Goal: Obtain resource: Download file/media

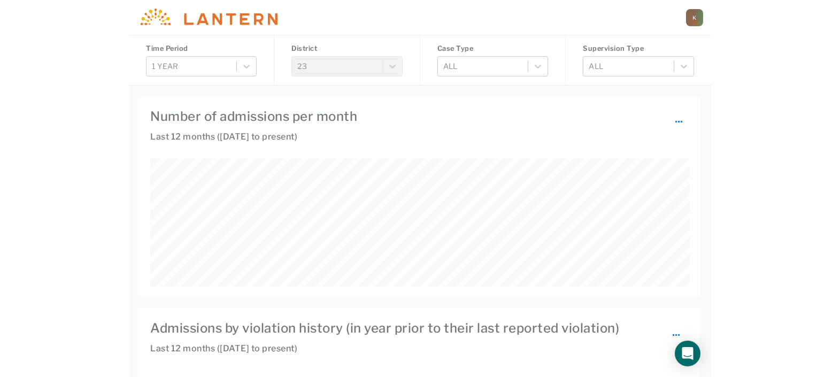
scroll to position [226, 474]
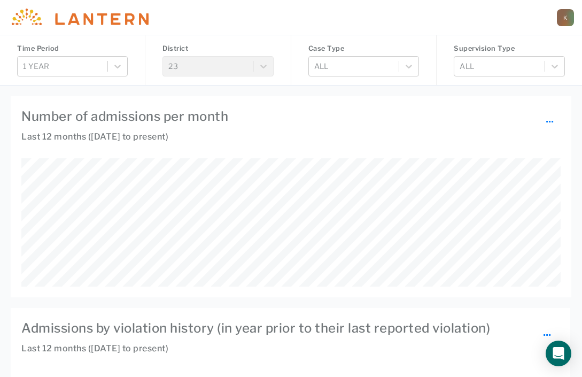
click at [359, 115] on h4 "Number of admissions per month ..." at bounding box center [290, 116] width 539 height 19
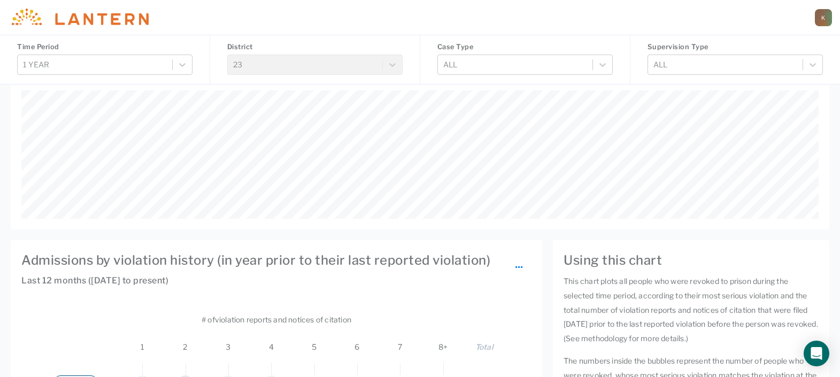
scroll to position [0, 0]
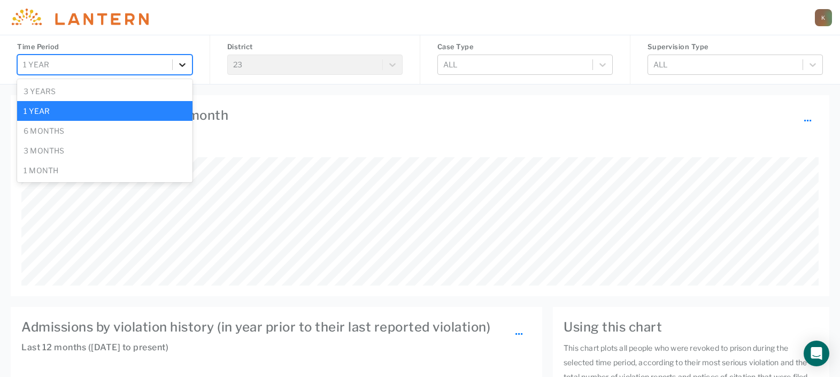
click at [183, 66] on icon at bounding box center [182, 65] width 6 height 4
click at [148, 131] on div "6 months" at bounding box center [104, 131] width 175 height 20
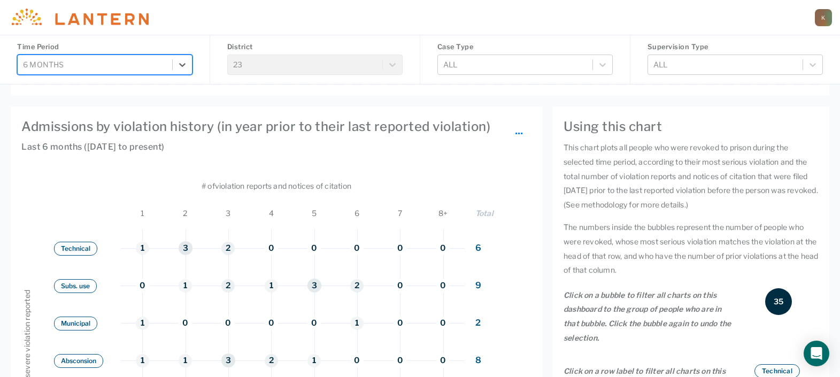
scroll to position [67, 0]
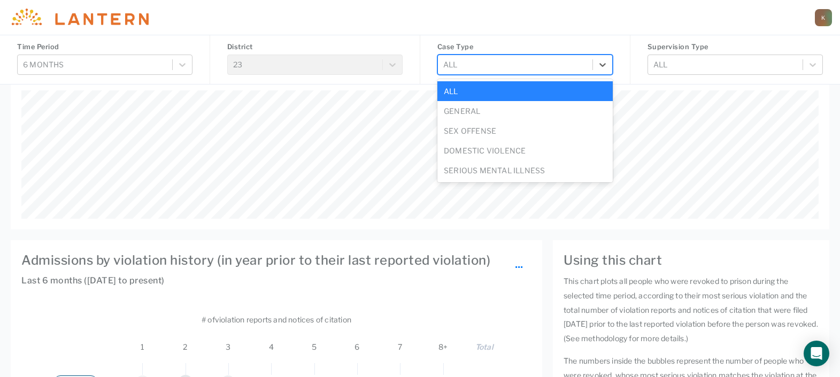
click at [504, 55] on div "All" at bounding box center [524, 65] width 175 height 20
click at [505, 125] on div "Sex Offense" at bounding box center [524, 131] width 175 height 20
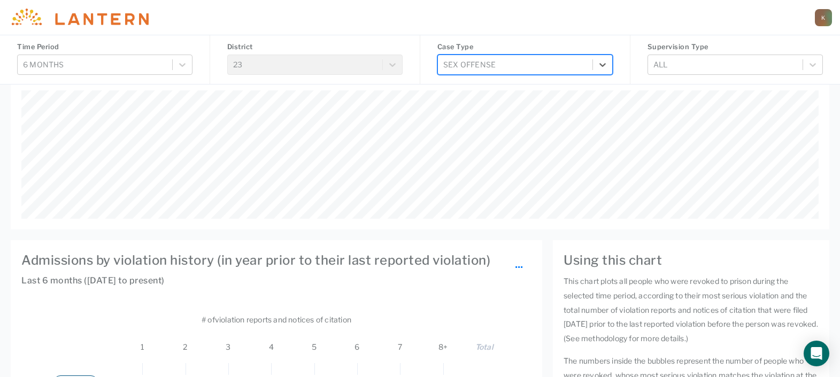
scroll to position [0, 0]
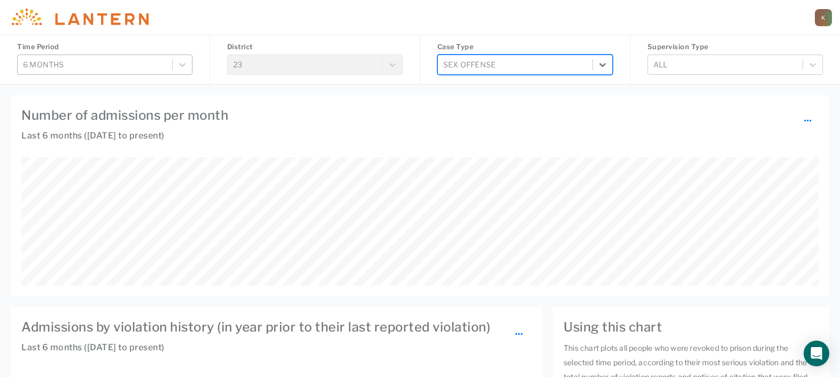
click at [171, 59] on div "6 months" at bounding box center [95, 65] width 154 height 18
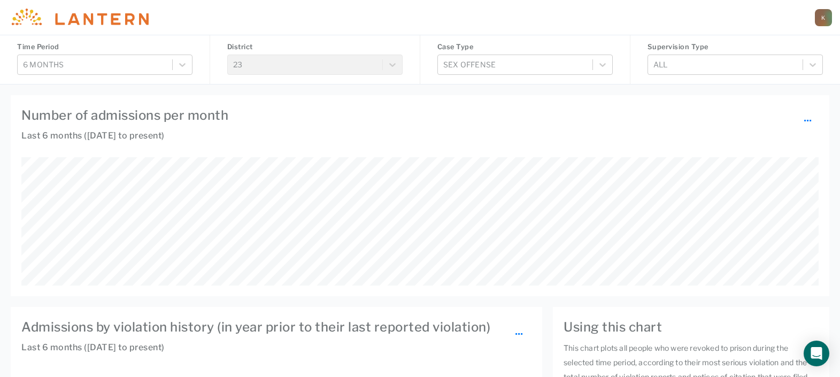
click at [200, 26] on div "[PERSON_NAME][EMAIL_ADDRESS][PERSON_NAME][DOMAIN_NAME] K" at bounding box center [420, 17] width 840 height 35
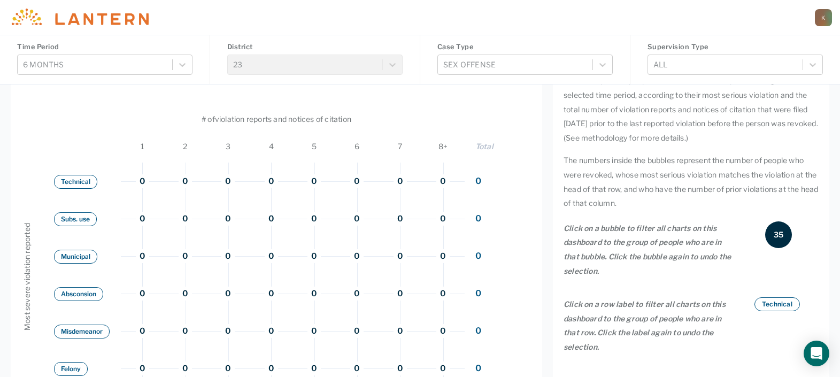
scroll to position [401, 0]
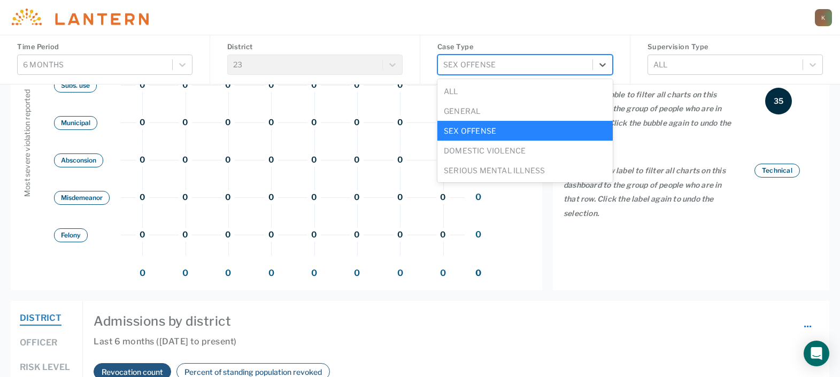
click at [530, 67] on div at bounding box center [515, 64] width 144 height 13
click at [521, 159] on div "Domestic Violence" at bounding box center [524, 151] width 175 height 20
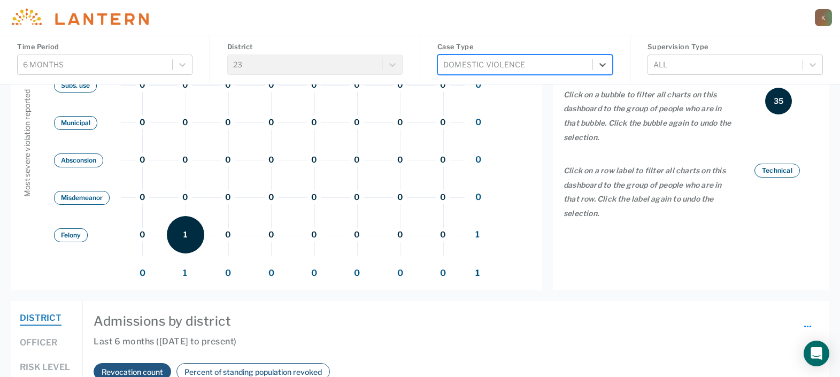
scroll to position [334, 0]
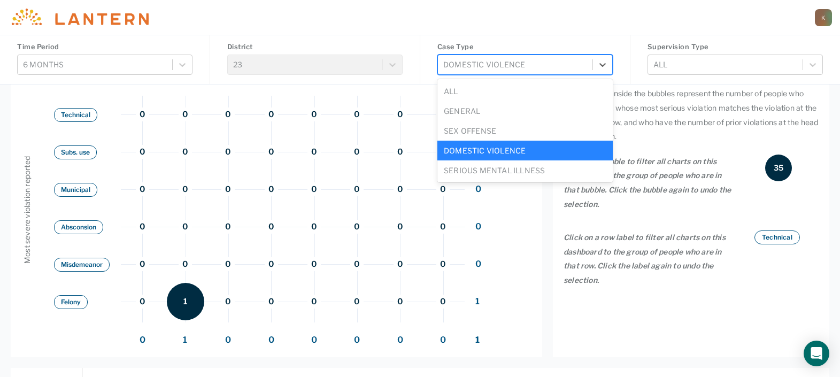
click at [526, 65] on div at bounding box center [515, 64] width 144 height 13
click at [518, 165] on div "Serious Mental Illness" at bounding box center [524, 170] width 175 height 20
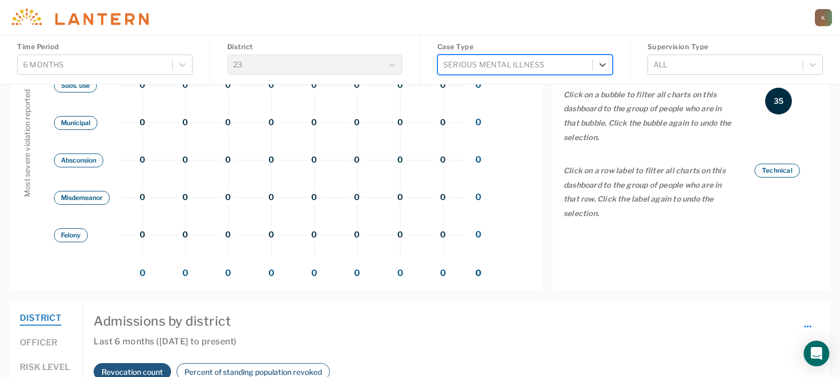
scroll to position [200, 0]
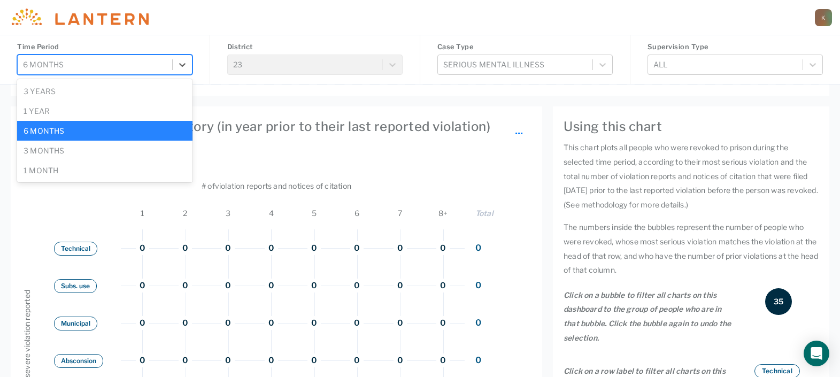
click at [166, 65] on div at bounding box center [95, 64] width 144 height 13
click at [131, 110] on div "1 year" at bounding box center [104, 111] width 175 height 20
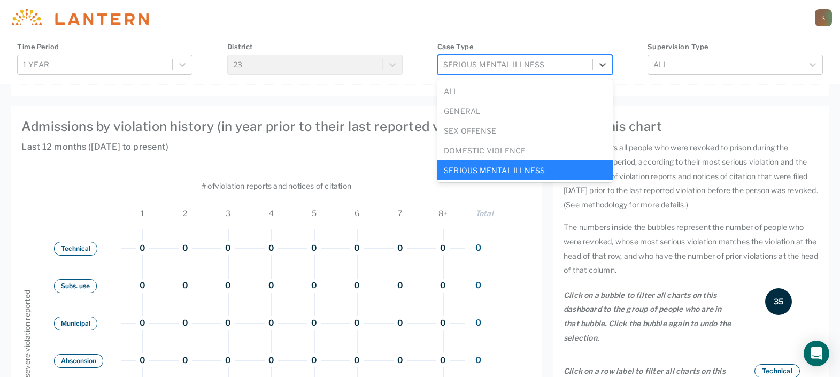
click at [440, 67] on div "Serious Mental Illness" at bounding box center [515, 65] width 154 height 18
click at [453, 134] on div "Sex Offense" at bounding box center [524, 131] width 175 height 20
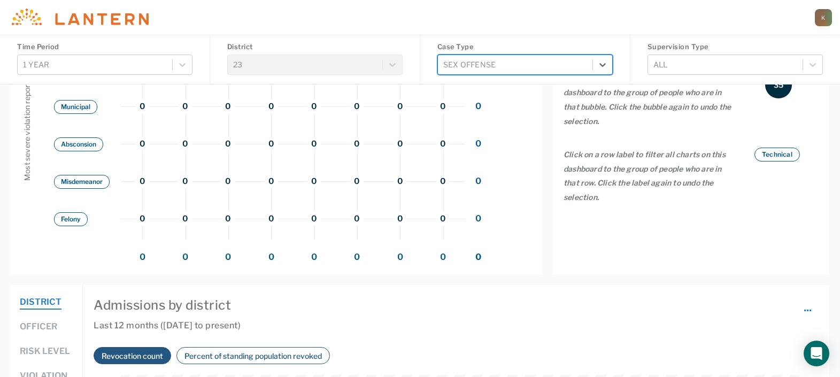
scroll to position [150, 0]
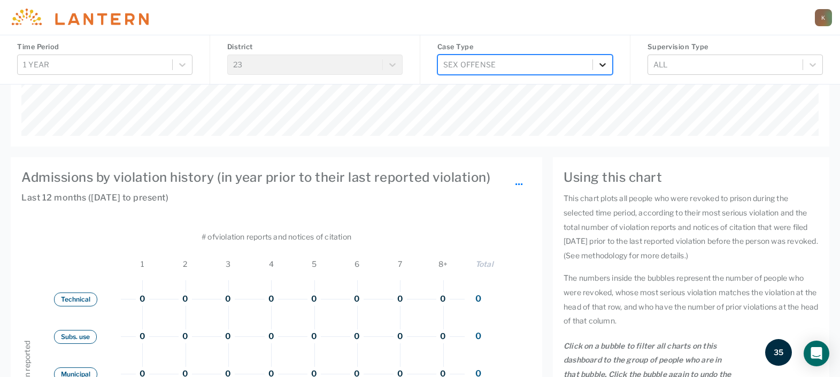
click at [602, 64] on icon at bounding box center [602, 64] width 11 height 11
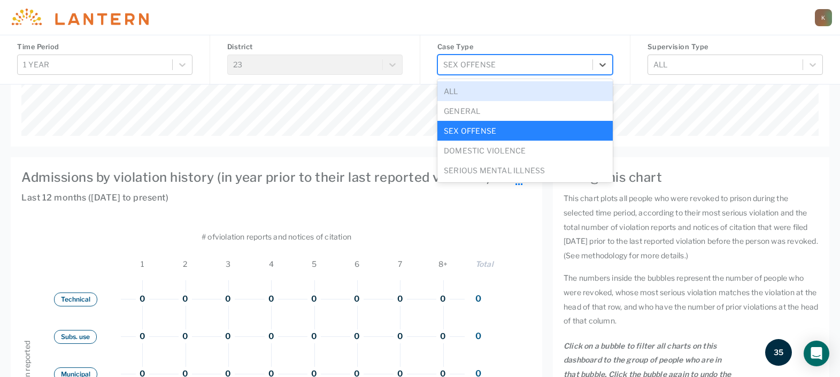
click at [538, 100] on div "All" at bounding box center [524, 91] width 175 height 20
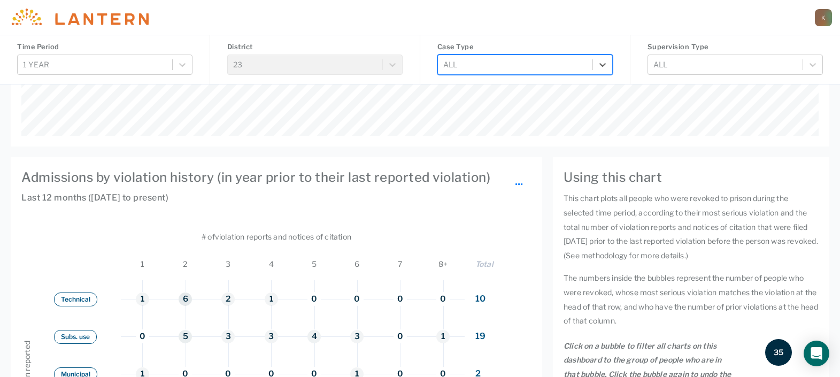
scroll to position [16, 0]
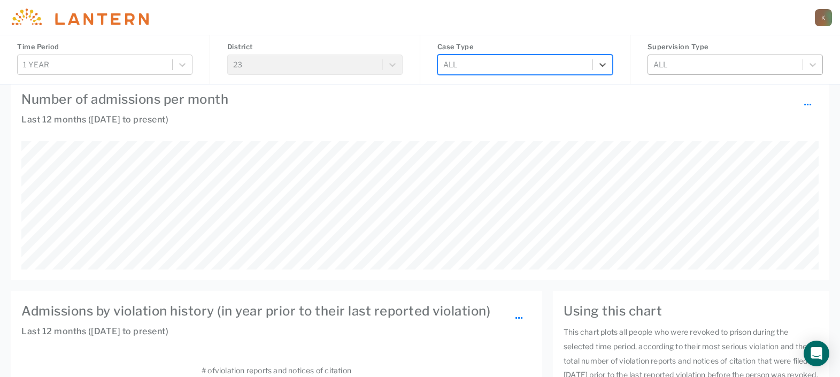
click at [725, 73] on div "All" at bounding box center [725, 65] width 154 height 18
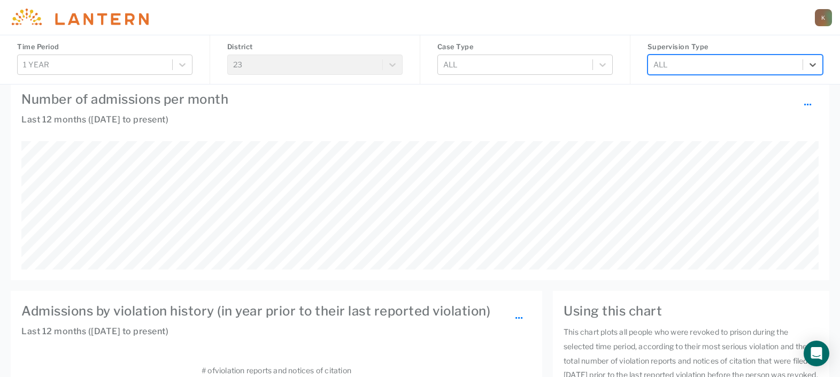
click at [725, 73] on div "All" at bounding box center [725, 65] width 154 height 18
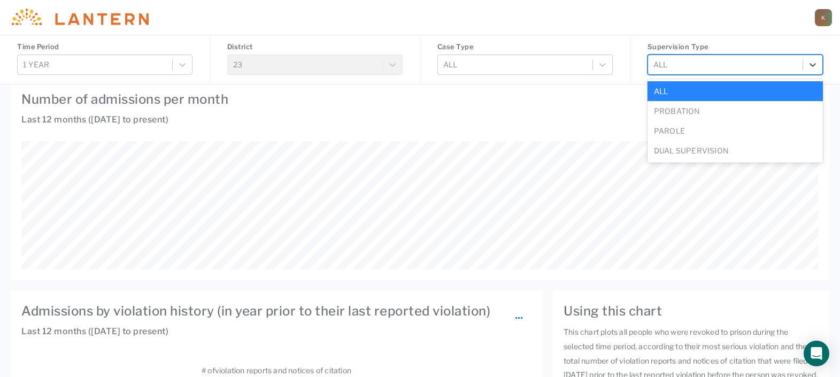
click at [725, 73] on div "All" at bounding box center [725, 65] width 154 height 18
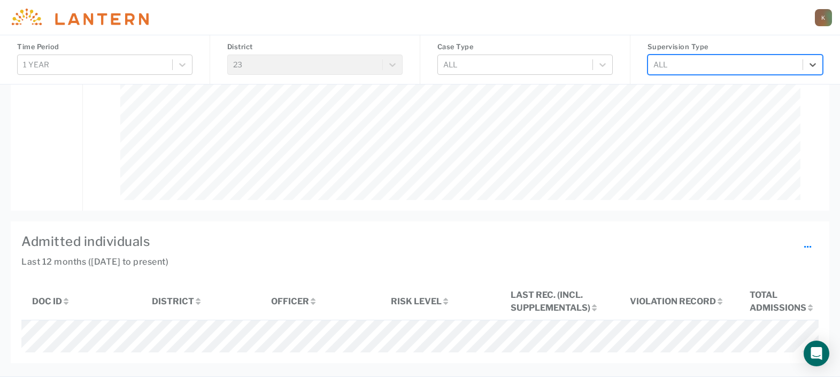
scroll to position [951, 0]
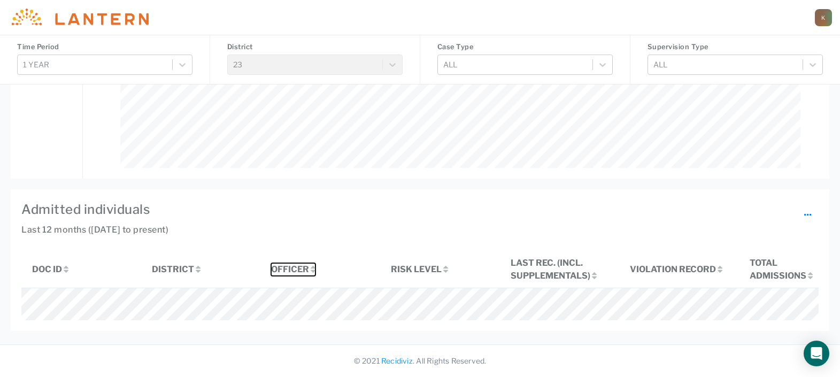
click at [285, 263] on button "Officer" at bounding box center [293, 269] width 44 height 13
click at [685, 263] on button "Violation record" at bounding box center [676, 269] width 92 height 13
click at [309, 263] on button "Officer" at bounding box center [293, 269] width 44 height 13
click at [657, 263] on button "Violation record" at bounding box center [676, 269] width 92 height 13
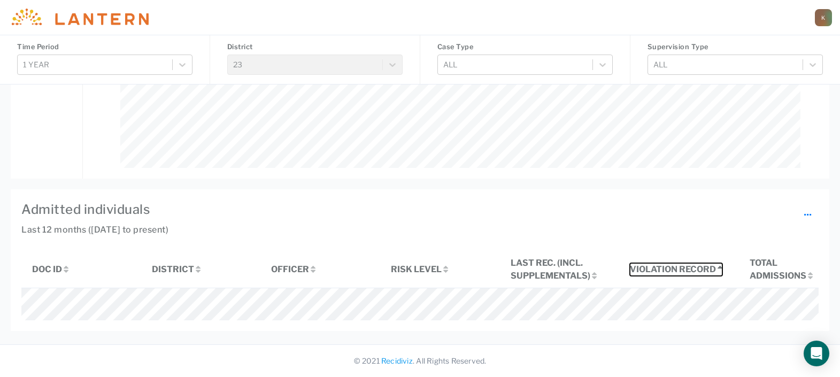
scroll to position [919, 0]
click at [808, 203] on span "..." at bounding box center [807, 211] width 8 height 16
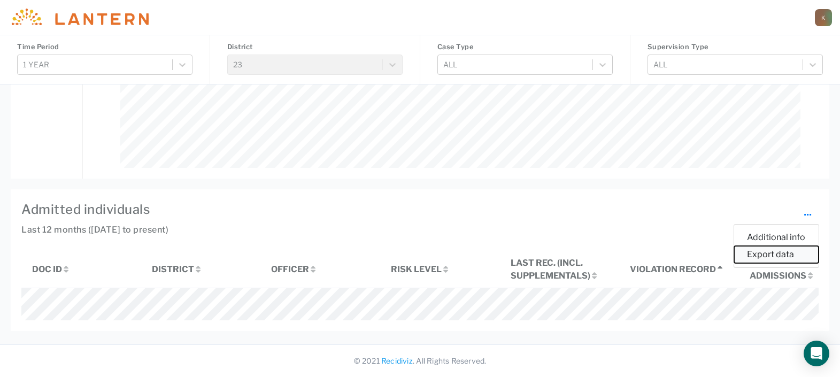
click at [758, 246] on button "Export data" at bounding box center [776, 254] width 84 height 17
click at [377, 223] on h6 "Last 12 months ([DATE] to present)" at bounding box center [419, 235] width 797 height 24
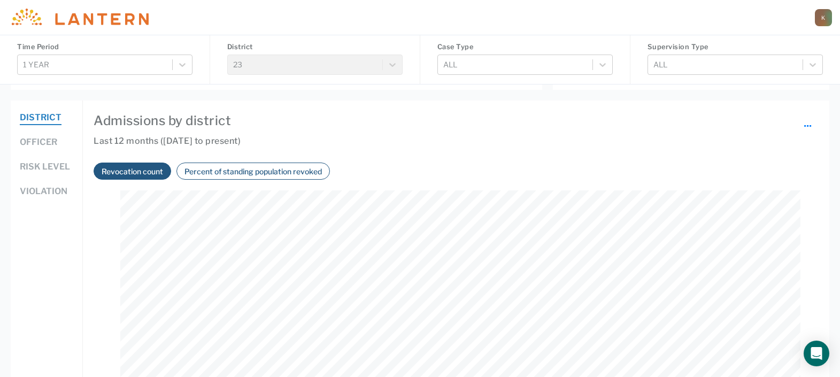
scroll to position [401, 0]
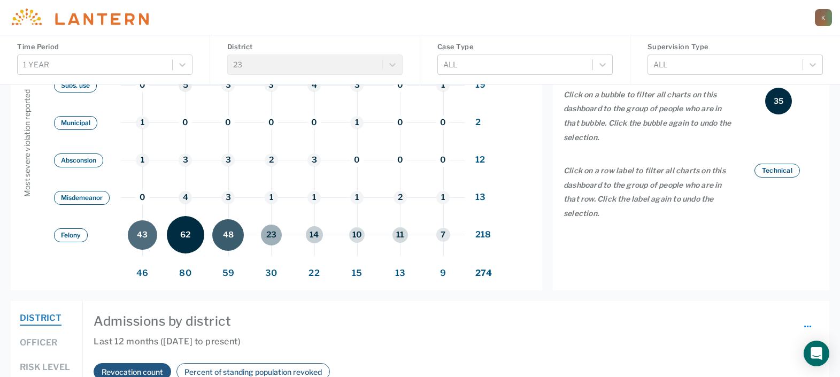
click at [769, 174] on div "Technical" at bounding box center [776, 171] width 45 height 14
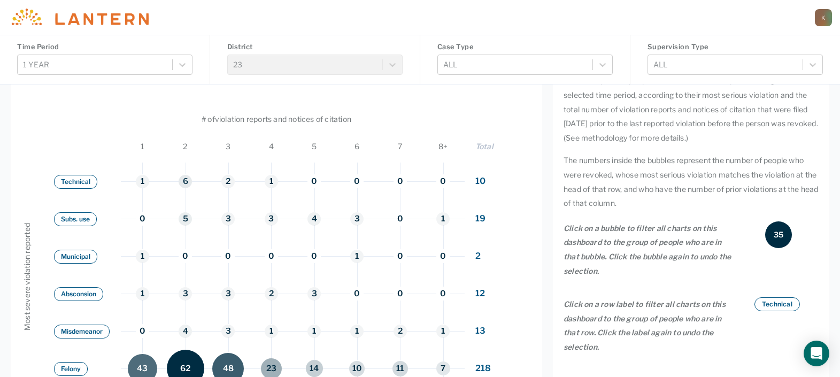
click at [78, 182] on button "Technical" at bounding box center [75, 182] width 43 height 14
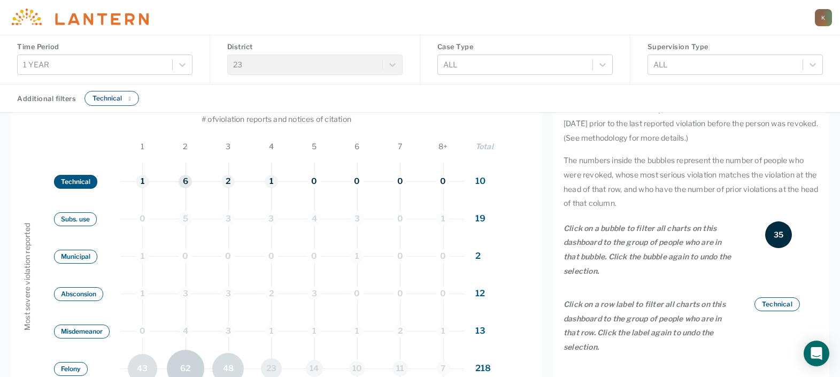
scroll to position [128, 797]
click at [71, 222] on button "Subs. use" at bounding box center [75, 219] width 43 height 14
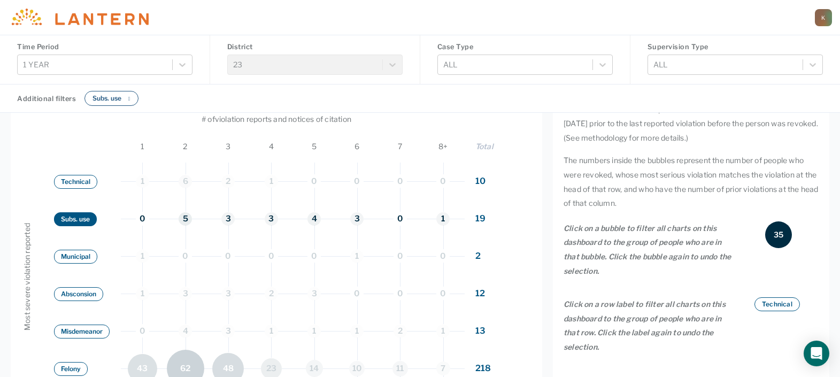
click at [78, 187] on button "Technical" at bounding box center [75, 182] width 43 height 14
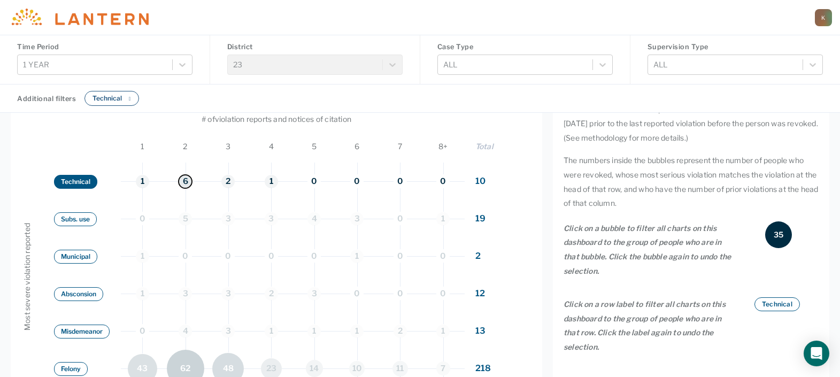
click at [188, 182] on button "6" at bounding box center [185, 181] width 13 height 13
click at [83, 180] on button "Technical" at bounding box center [75, 182] width 43 height 14
click at [479, 177] on span "10" at bounding box center [480, 181] width 10 height 10
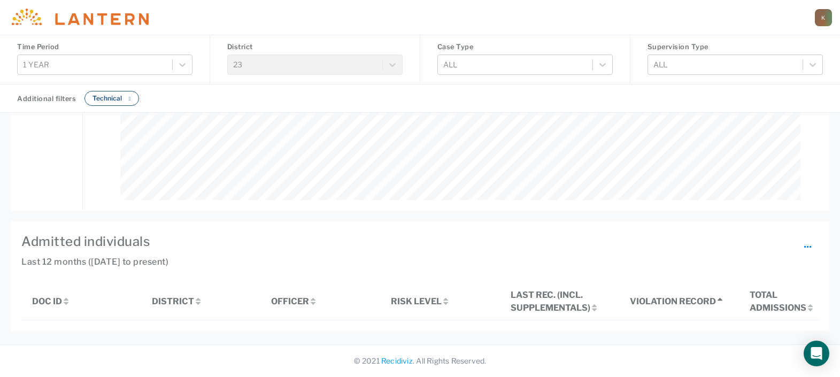
scroll to position [937, 0]
